Goal: Find contact information: Find contact information

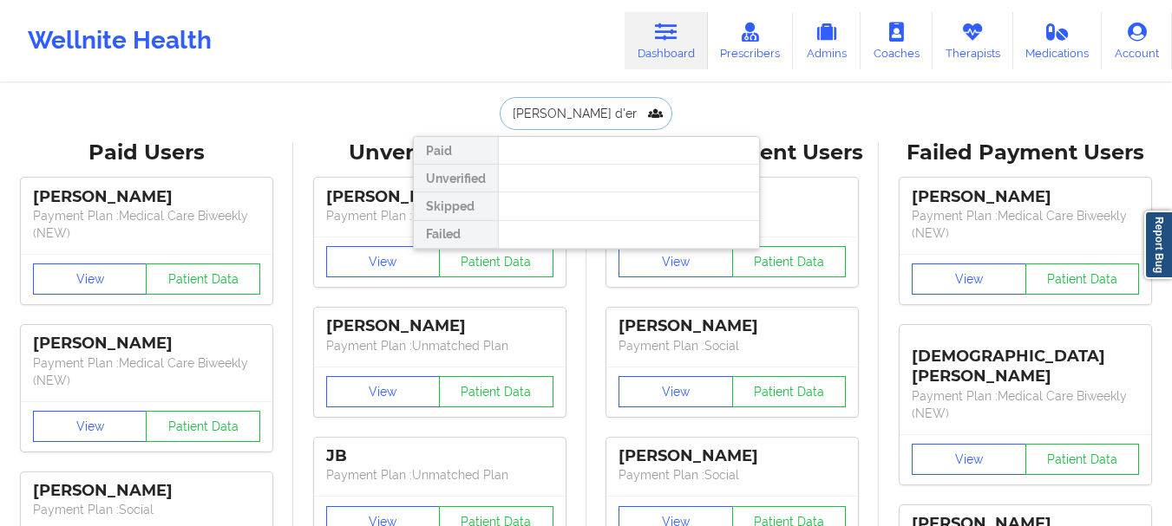
type input "[PERSON_NAME] d'er"
click at [548, 111] on input "[PERSON_NAME] d'er" at bounding box center [586, 113] width 172 height 33
click at [547, 111] on input "[PERSON_NAME] d'er" at bounding box center [586, 113] width 172 height 33
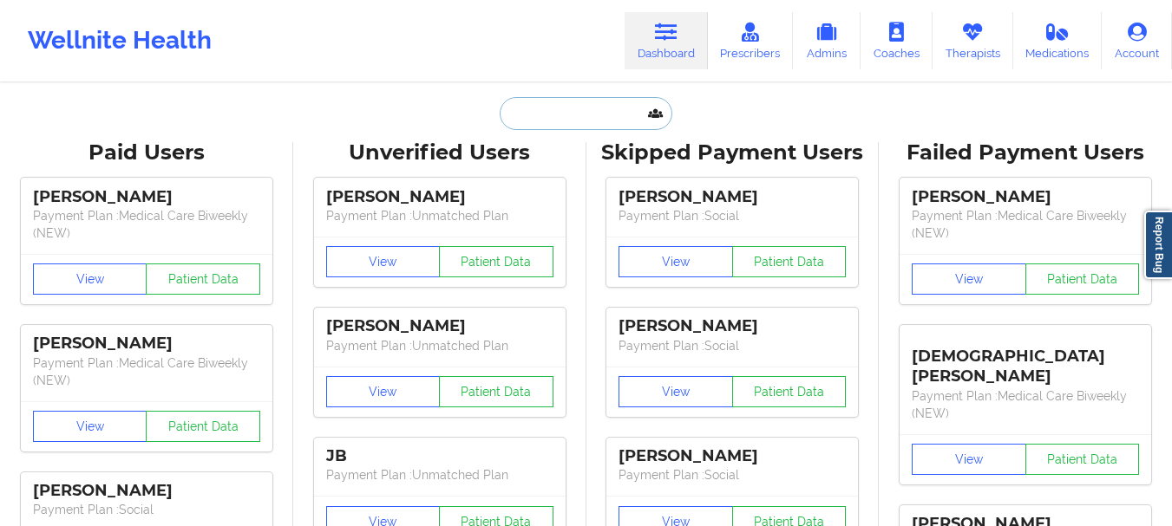
paste input "[EMAIL_ADDRESS][DOMAIN_NAME]"
type input "[EMAIL_ADDRESS][DOMAIN_NAME]"
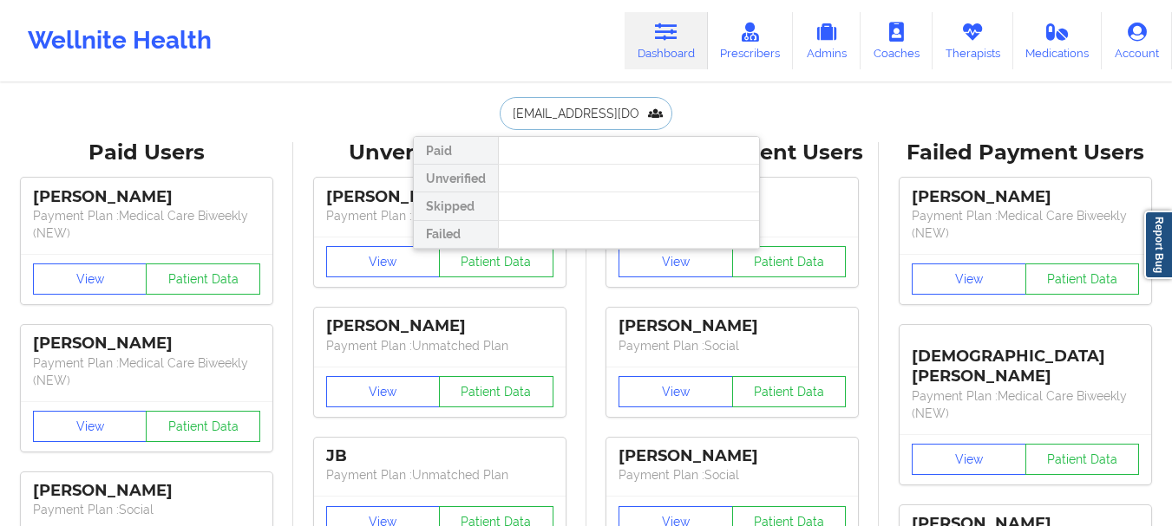
scroll to position [0, 41]
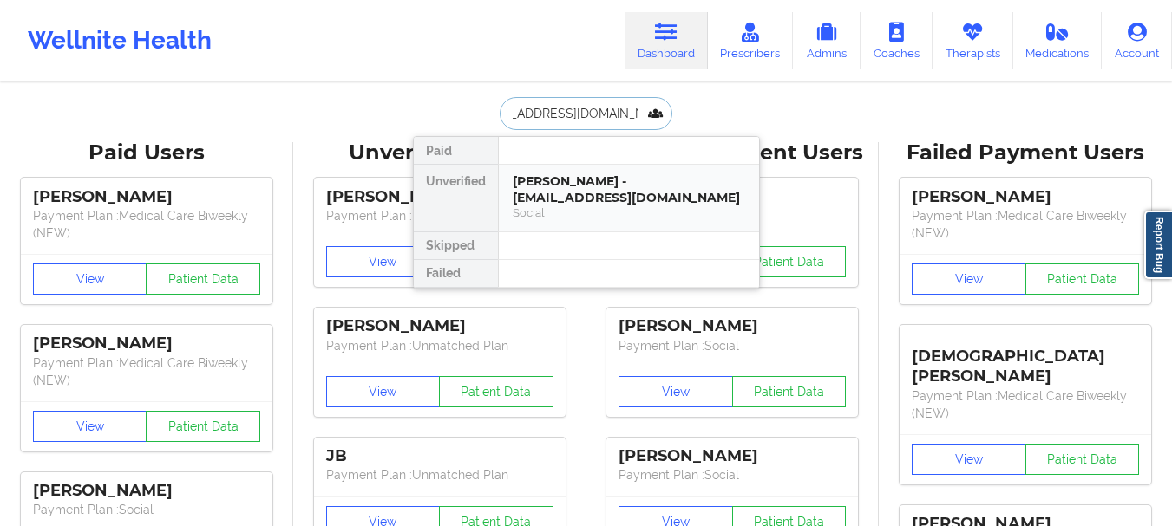
click at [529, 211] on div "Social" at bounding box center [629, 213] width 232 height 15
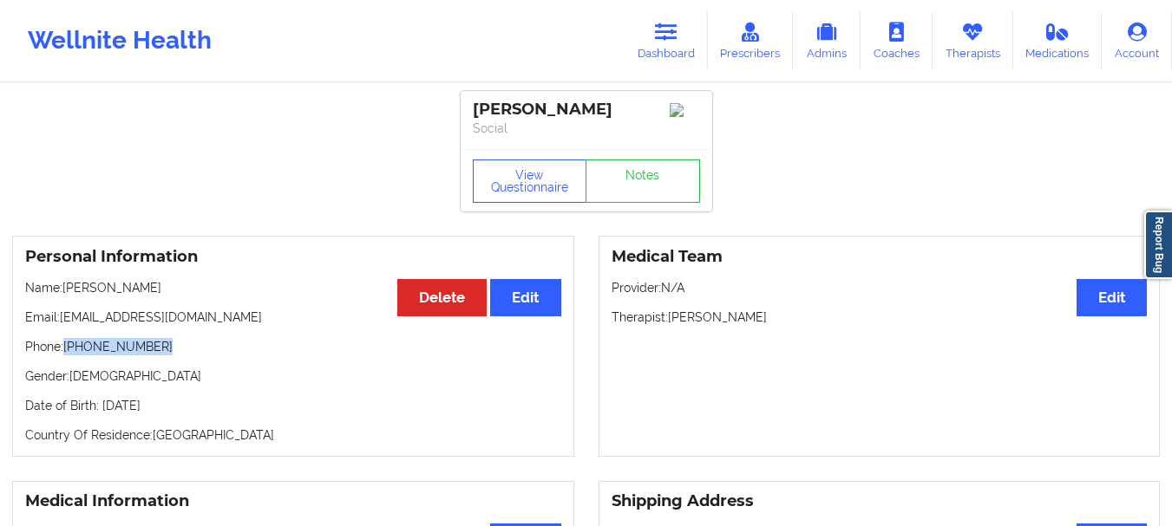
drag, startPoint x: 160, startPoint y: 356, endPoint x: 63, endPoint y: 356, distance: 97.1
click at [63, 356] on p "Phone: [PHONE_NUMBER]" at bounding box center [293, 346] width 536 height 17
copy p "[PHONE_NUMBER]"
